Goal: Information Seeking & Learning: Find specific fact

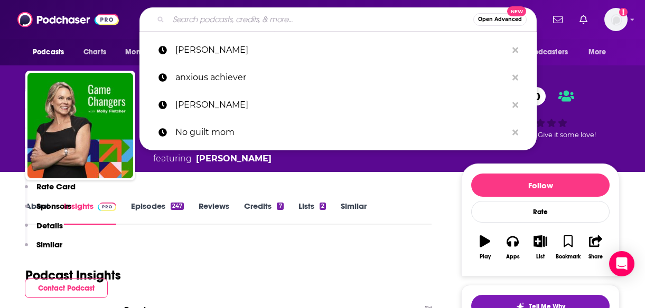
click at [349, 27] on input "Search podcasts, credits, & more..." at bounding box center [320, 19] width 305 height 17
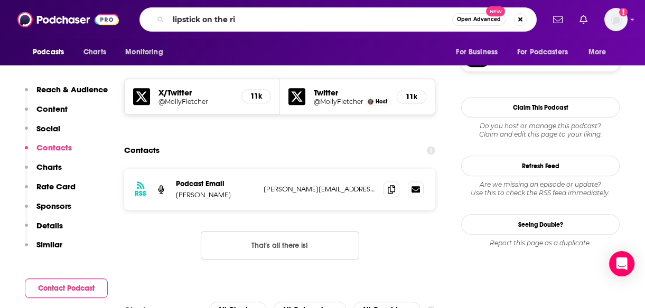
type input "lipstick on the rim"
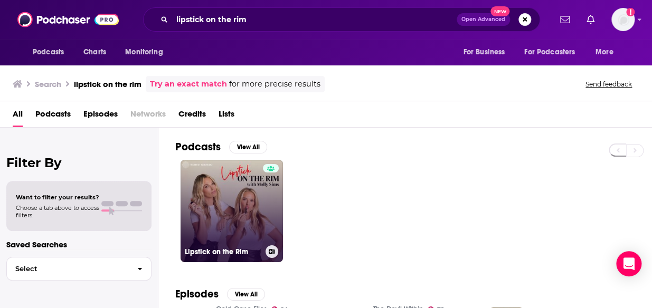
click at [244, 185] on link "Lipstick on the Rim" at bounding box center [232, 211] width 102 height 102
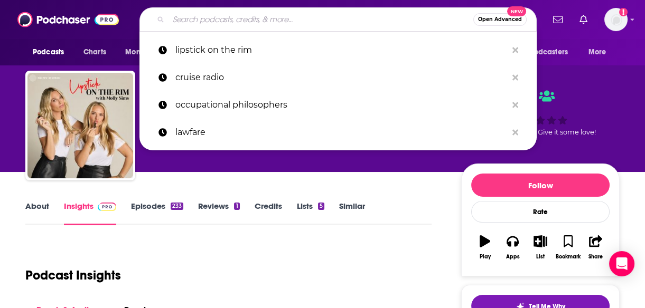
click at [206, 21] on input "Search podcasts, credits, & more..." at bounding box center [320, 19] width 305 height 17
paste input "[PERSON_NAME]"
type input "[PERSON_NAME]"
